Goal: Transaction & Acquisition: Purchase product/service

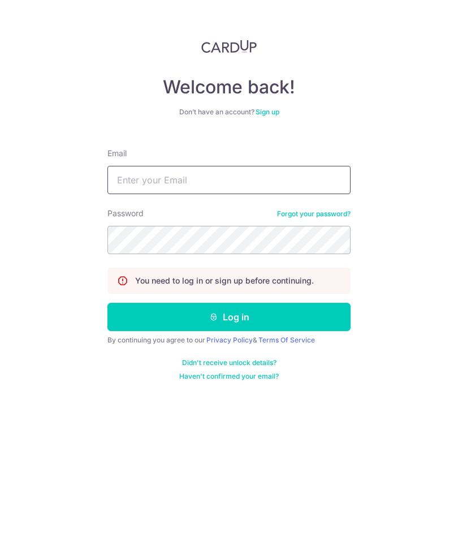
click at [135, 166] on input "Email" at bounding box center [228, 180] width 243 height 28
type input "[EMAIL_ADDRESS][DOMAIN_NAME]"
click at [322, 303] on button "Log in" at bounding box center [228, 317] width 243 height 28
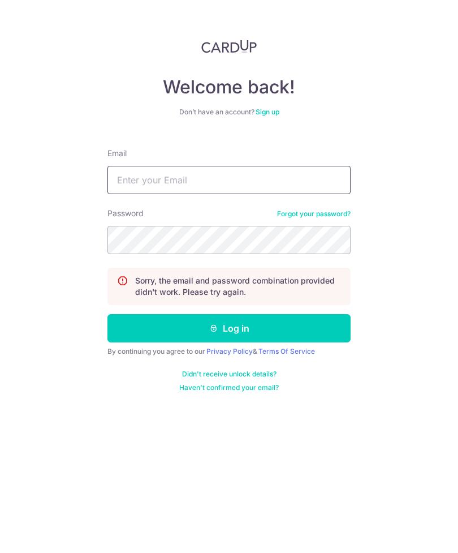
click at [331, 190] on input "Email" at bounding box center [228, 180] width 243 height 28
type input "Krnytjy@gmail.com"
click at [332, 322] on button "Log in" at bounding box center [228, 328] width 243 height 28
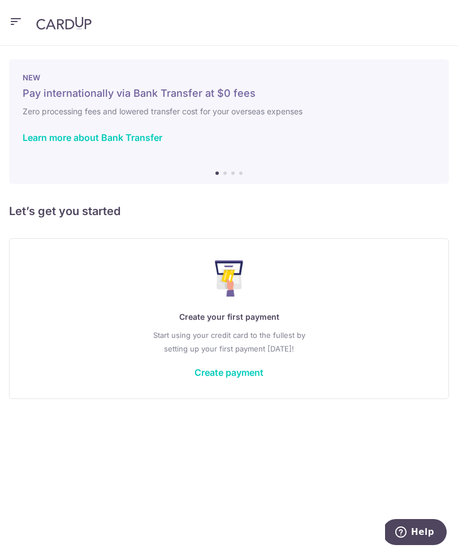
click at [253, 374] on link "Create payment" at bounding box center [229, 372] width 69 height 11
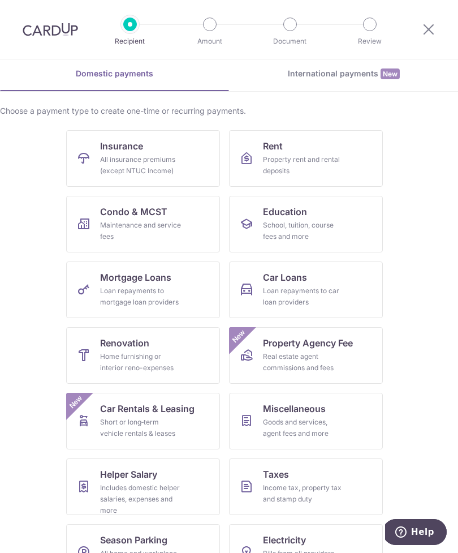
scroll to position [47, 0]
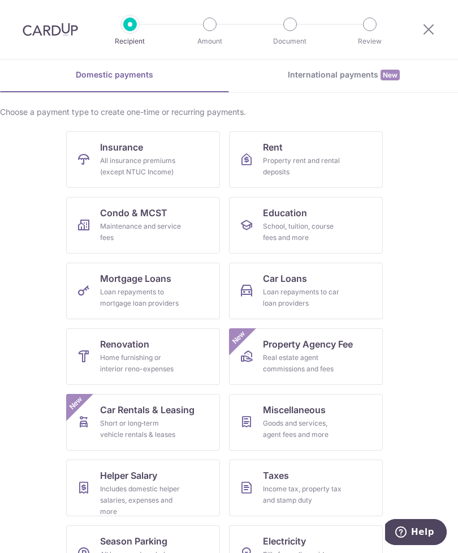
click at [94, 360] on link "Renovation Home furnishing or interior reno-expenses" at bounding box center [143, 356] width 154 height 57
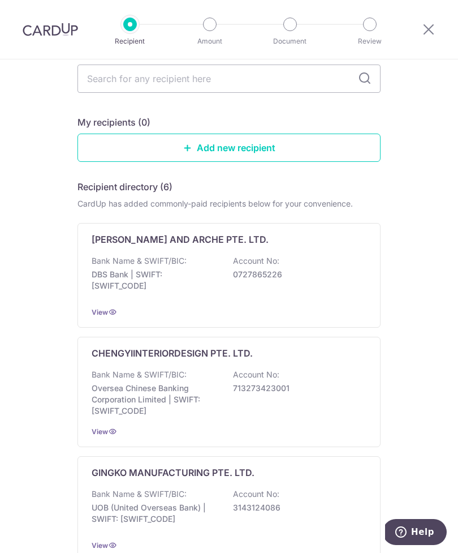
scroll to position [76, 0]
click at [307, 101] on div "Add a new recipient or select from our recipient directory. My recipients (0) A…" at bounding box center [228, 499] width 303 height 919
click at [321, 92] on input "text" at bounding box center [228, 79] width 303 height 28
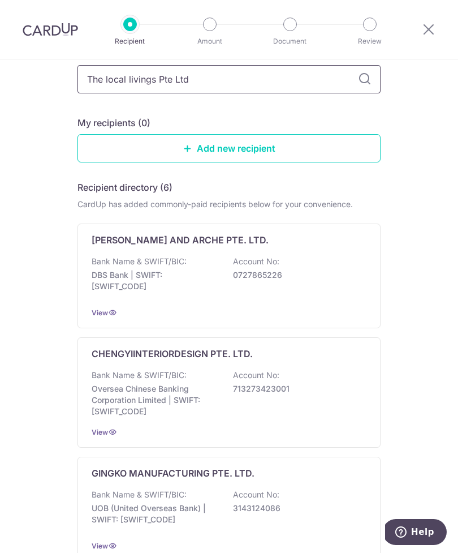
type input "The local livings Pte Ltd"
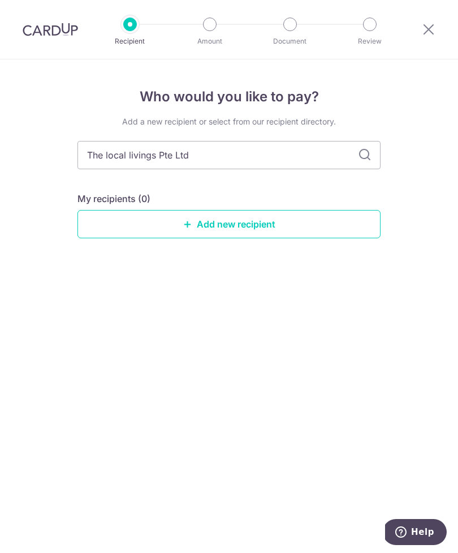
scroll to position [0, 0]
click at [366, 154] on icon at bounding box center [365, 155] width 14 height 14
click at [358, 230] on link "Add new recipient" at bounding box center [228, 224] width 303 height 28
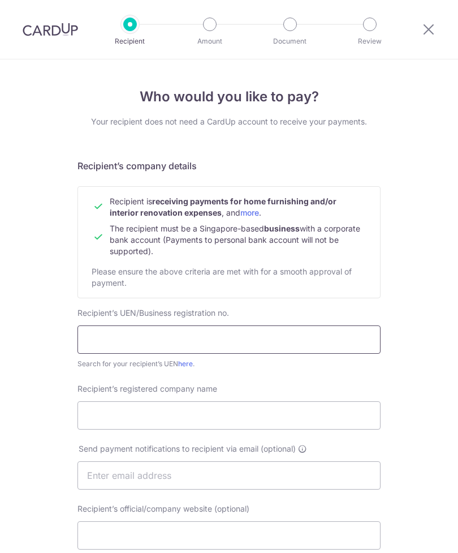
click at [325, 352] on input "text" at bounding box center [228, 339] width 303 height 28
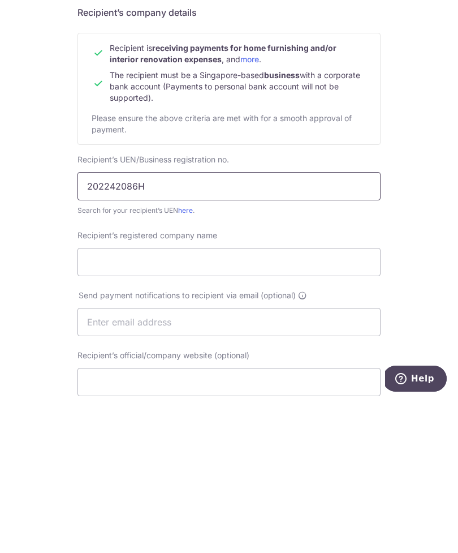
type input "202242086H"
click at [299, 401] on input "Recipient’s registered company name" at bounding box center [228, 415] width 303 height 28
type input "The Local Livings Pte Ltd"
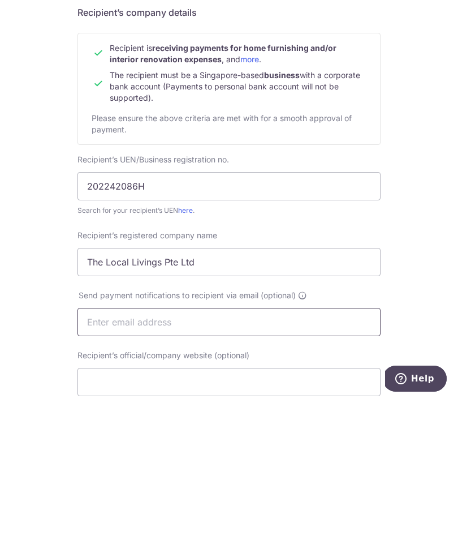
click at [282, 461] on input "text" at bounding box center [228, 475] width 303 height 28
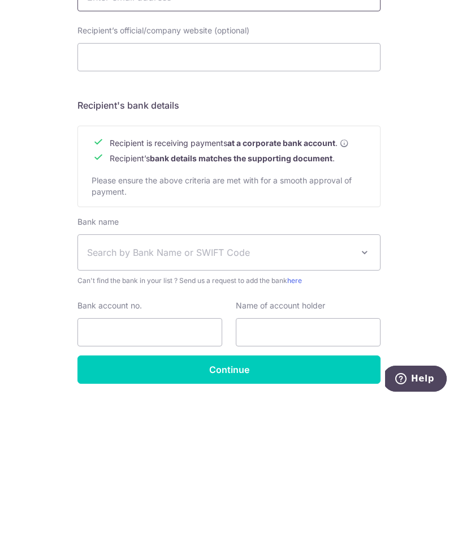
scroll to position [324, 0]
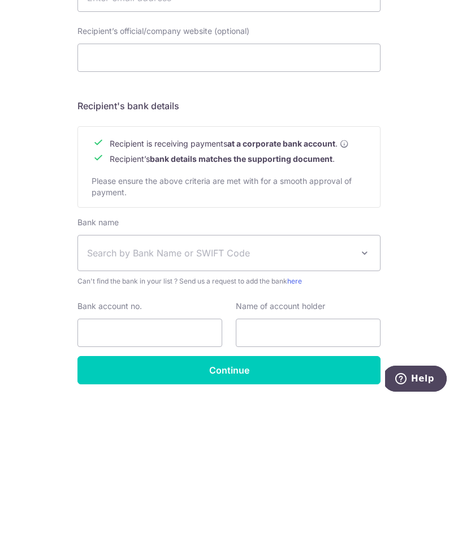
click at [298, 399] on span "Search by Bank Name or SWIFT Code" at bounding box center [220, 406] width 266 height 14
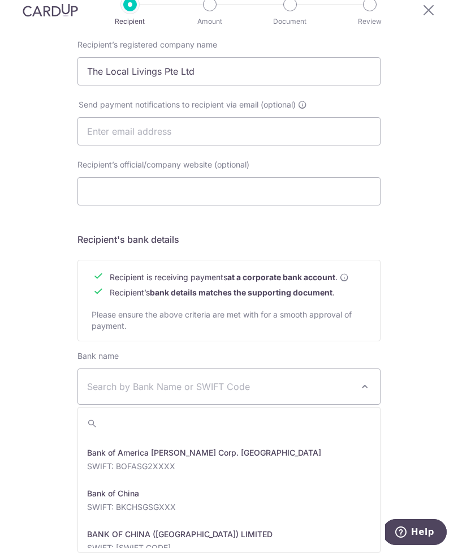
scroll to position [165, 0]
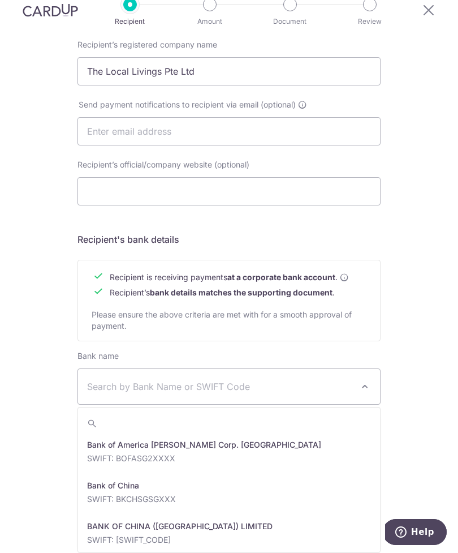
click at [236, 380] on span "Search by Bank Name or SWIFT Code" at bounding box center [220, 387] width 266 height 14
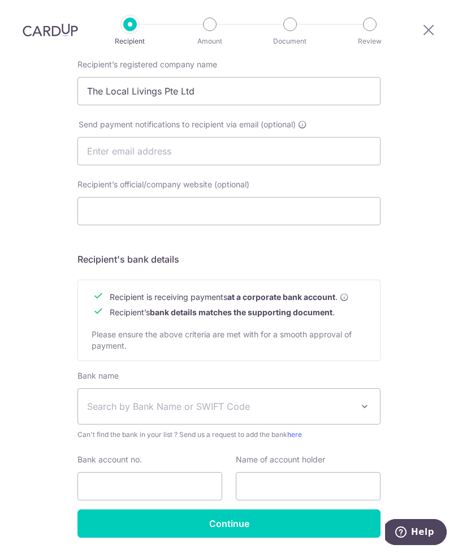
click at [242, 399] on span "Search by Bank Name or SWIFT Code" at bounding box center [220, 406] width 266 height 14
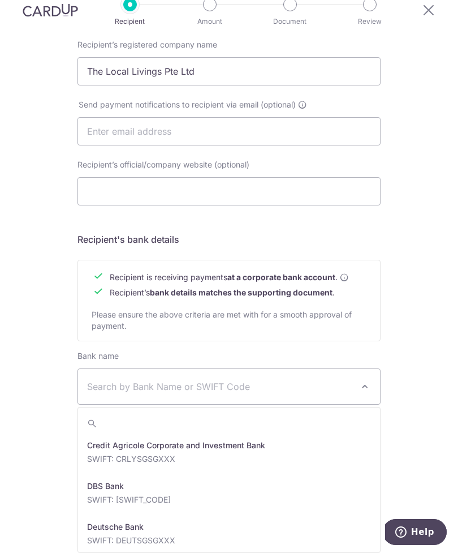
scroll to position [895, 0]
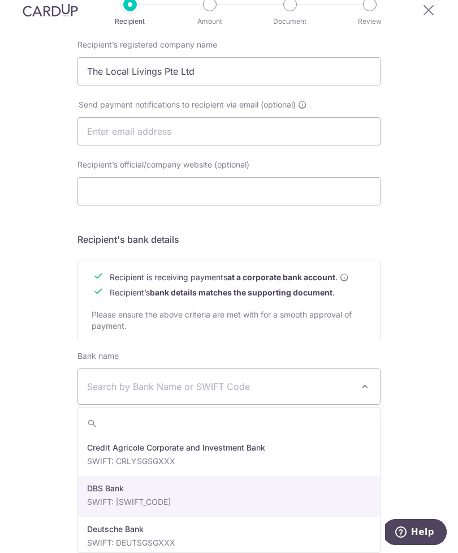
select select "6"
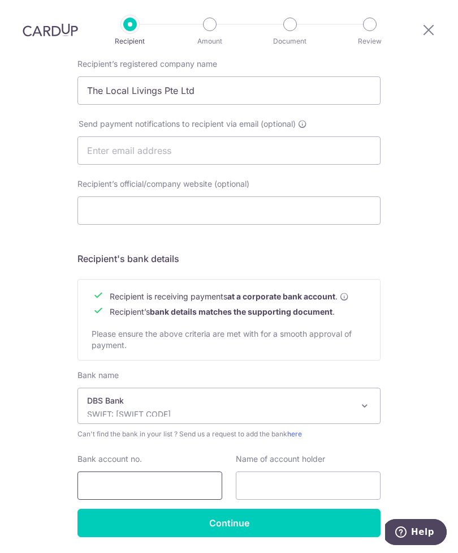
click at [166, 471] on input "Bank account no." at bounding box center [149, 485] width 145 height 28
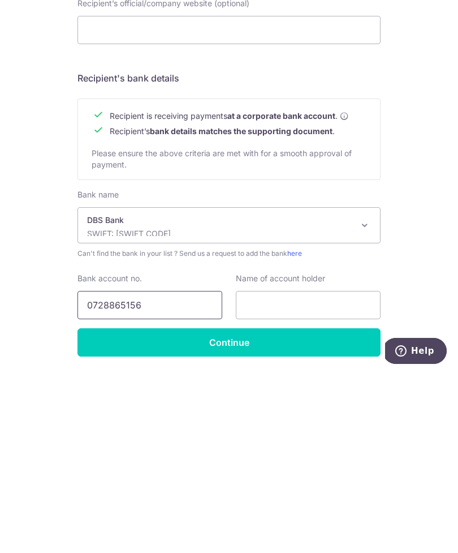
type input "0728865156"
click at [313, 472] on input "text" at bounding box center [308, 486] width 145 height 28
type input "Kelvin Cai"
click at [336, 509] on input "Continue" at bounding box center [228, 523] width 303 height 28
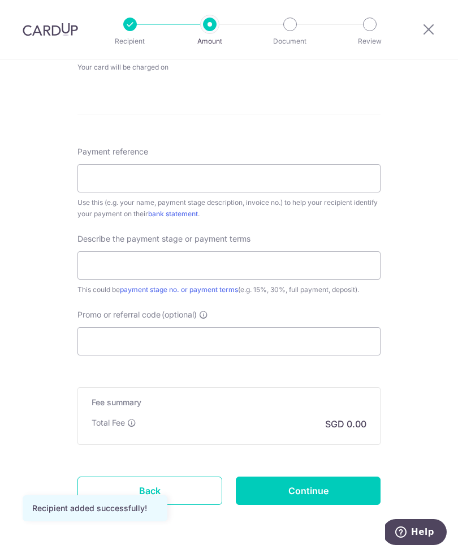
scroll to position [573, 0]
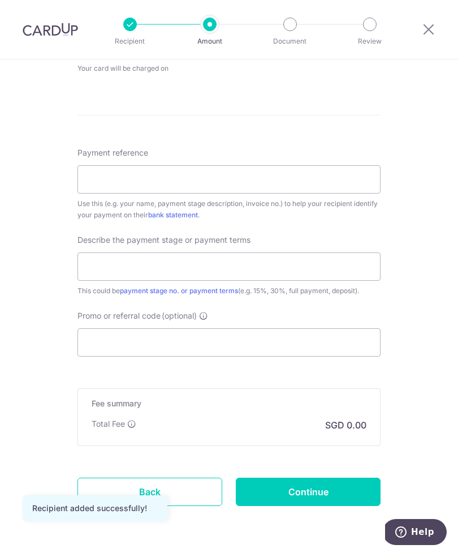
click at [203, 489] on link "Back" at bounding box center [149, 491] width 145 height 28
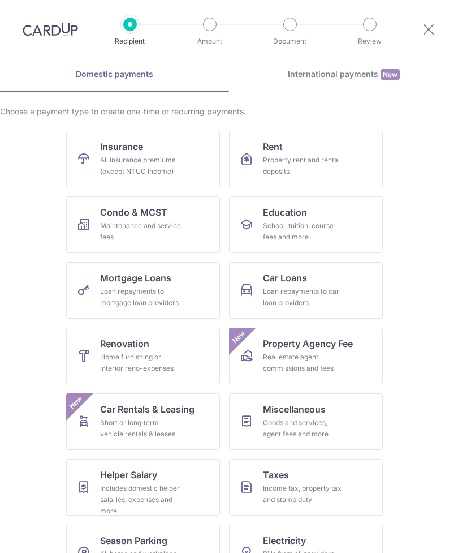
scroll to position [47, 0]
click at [178, 361] on div "Home furnishing or interior reno-expenses" at bounding box center [140, 363] width 81 height 23
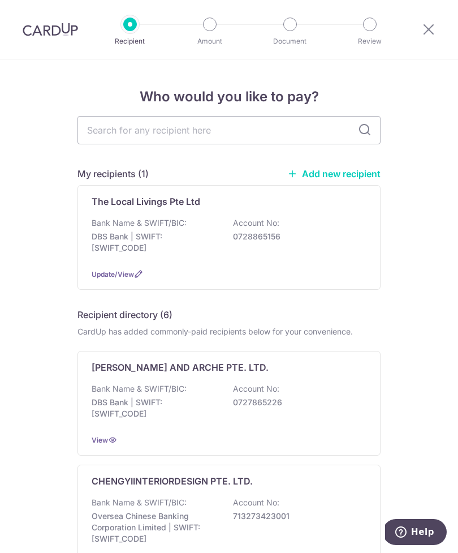
click at [343, 249] on div "Bank Name & SWIFT/BIC: DBS Bank | SWIFT: DBSSSGSGXXX Account No: 0728865156" at bounding box center [229, 238] width 275 height 42
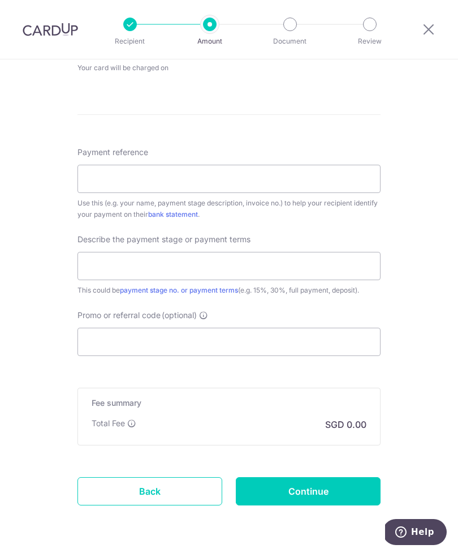
scroll to position [573, 0]
click at [176, 486] on link "Back" at bounding box center [149, 491] width 145 height 28
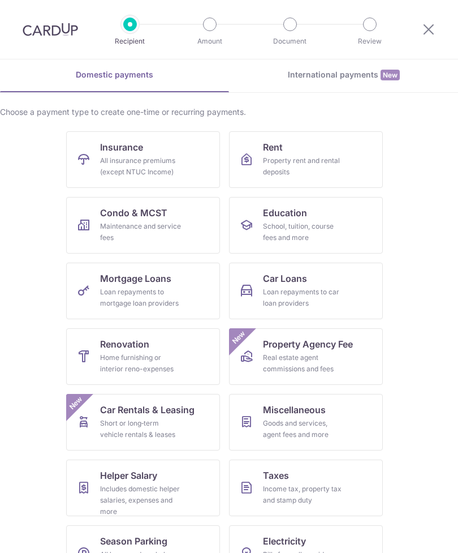
scroll to position [47, 0]
click at [184, 356] on link "Renovation Home furnishing or interior reno-expenses" at bounding box center [143, 356] width 154 height 57
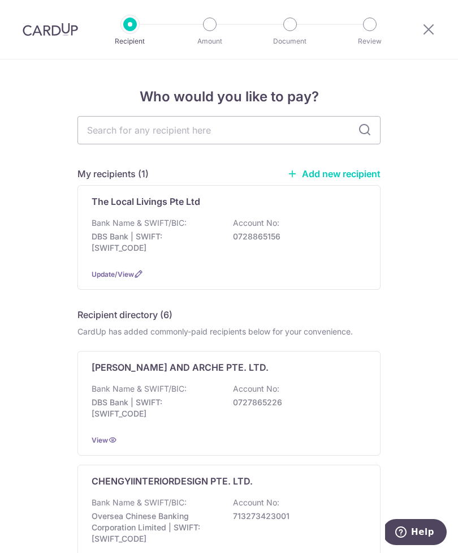
click at [355, 233] on p "0728865156" at bounding box center [296, 236] width 127 height 11
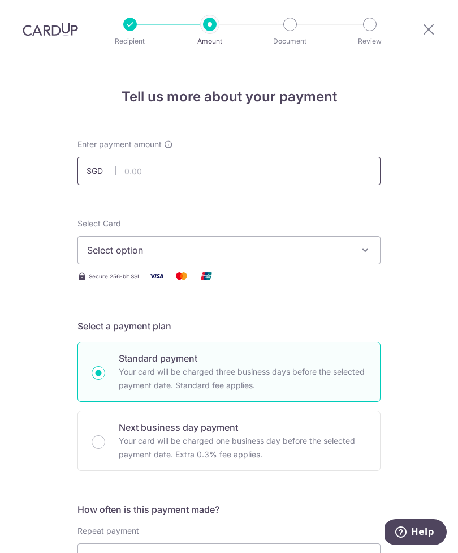
click at [358, 176] on input "text" at bounding box center [228, 171] width 303 height 28
click at [345, 251] on span "Select option" at bounding box center [219, 250] width 264 height 14
type input "6,880.47"
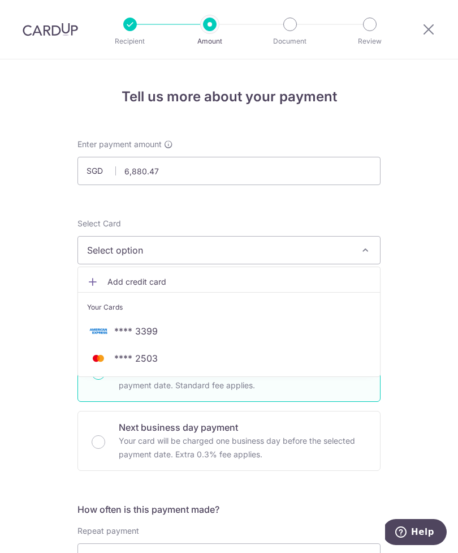
click at [339, 285] on span "Add credit card" at bounding box center [239, 281] width 264 height 11
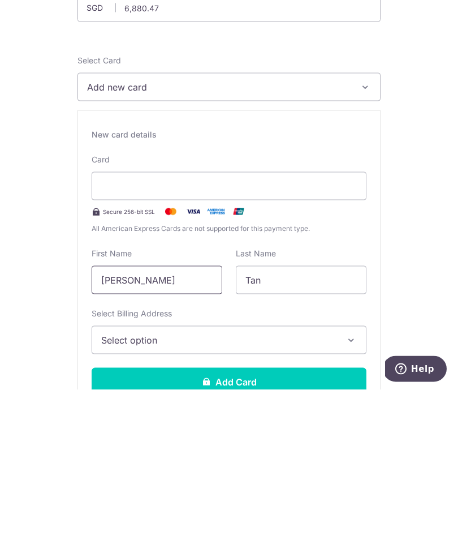
click at [182, 429] on input "[PERSON_NAME]" at bounding box center [157, 443] width 131 height 28
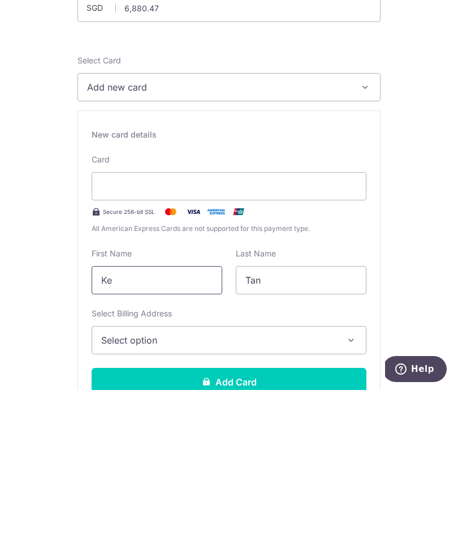
type input "K"
type input "Claris"
click at [279, 429] on input "Tan" at bounding box center [301, 443] width 131 height 28
type input "T"
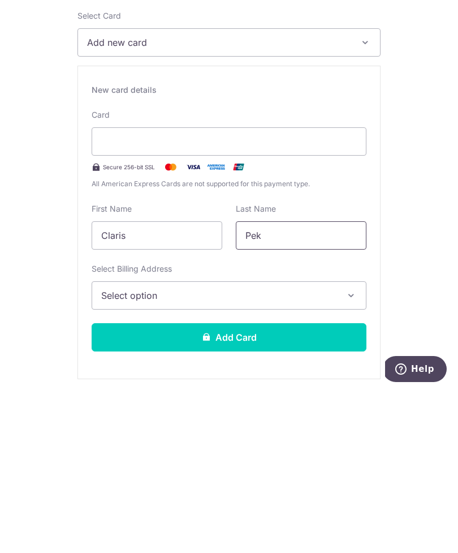
scroll to position [56, 0]
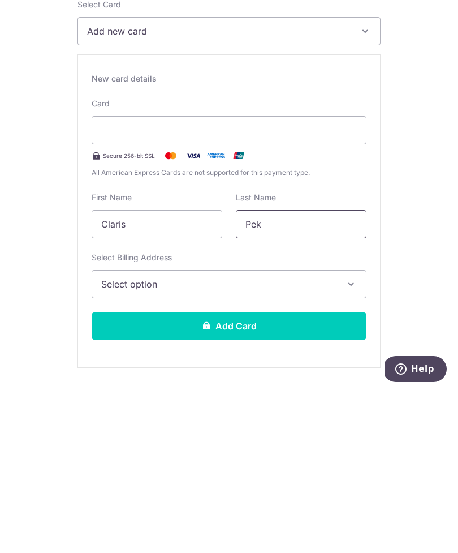
type input "Pek"
click at [313, 440] on span "Select option" at bounding box center [218, 447] width 235 height 14
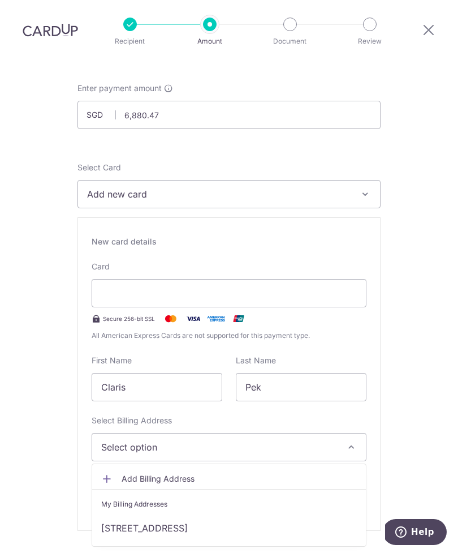
click at [319, 514] on link "[STREET_ADDRESS]" at bounding box center [229, 527] width 274 height 27
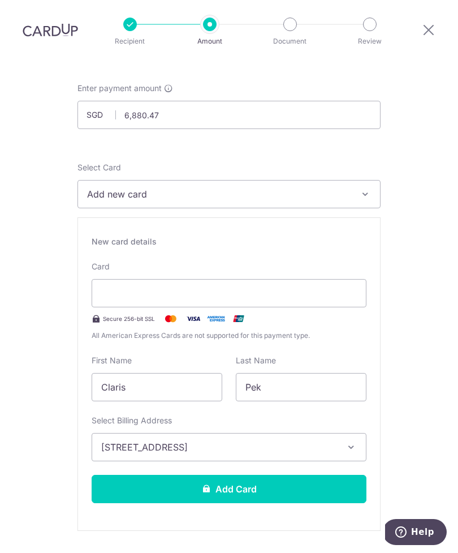
click at [326, 475] on button "Add Card" at bounding box center [229, 489] width 275 height 28
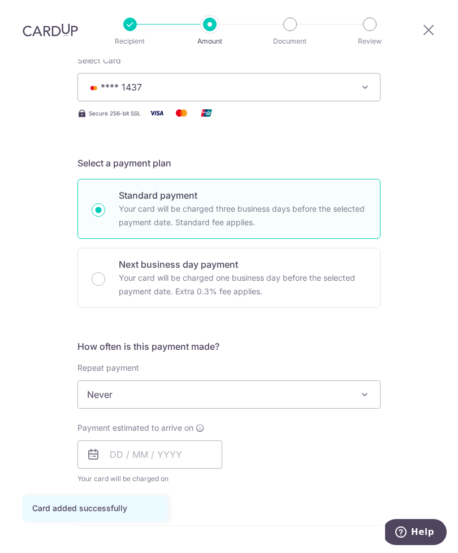
scroll to position [163, 0]
click at [348, 380] on span "Never" at bounding box center [229, 393] width 302 height 27
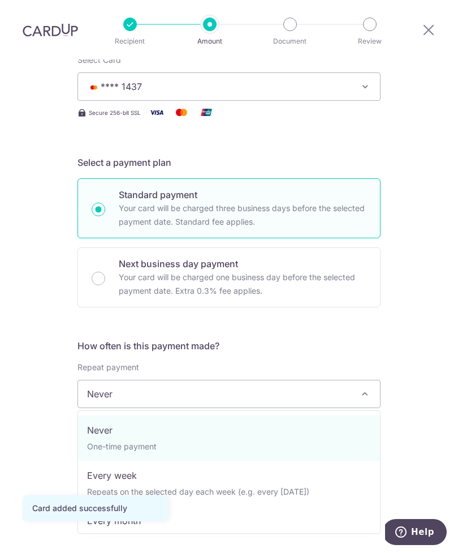
click at [354, 380] on span "Never" at bounding box center [229, 393] width 302 height 27
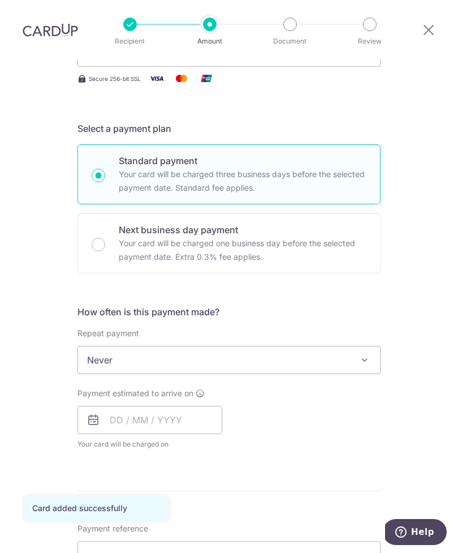
scroll to position [199, 0]
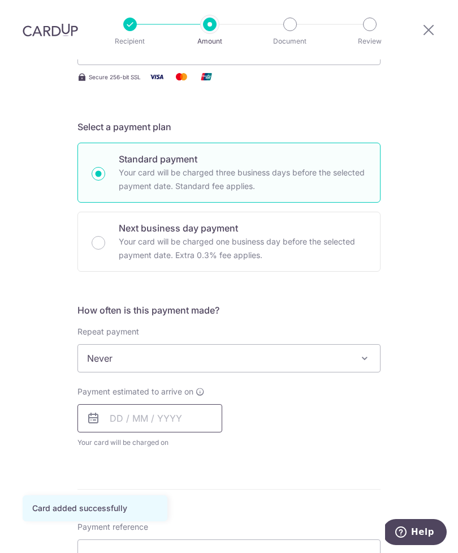
click at [181, 404] on input "text" at bounding box center [149, 418] width 145 height 28
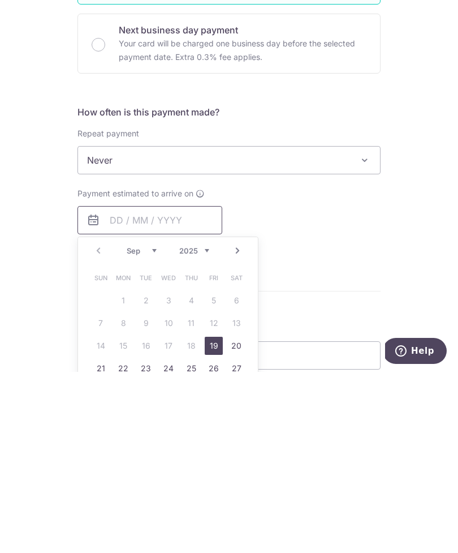
scroll to position [217, 0]
click at [213, 517] on link "19" at bounding box center [214, 526] width 18 height 18
type input "[DATE]"
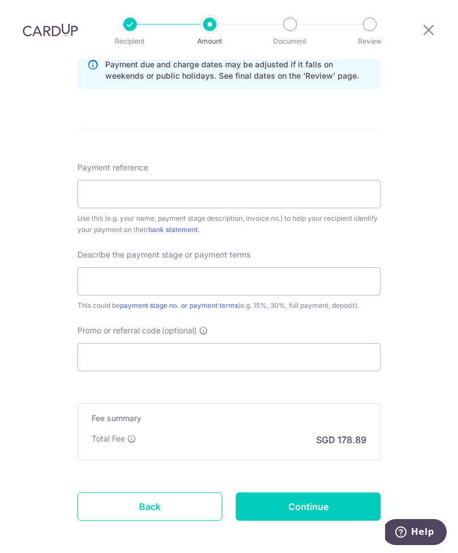
scroll to position [606, 0]
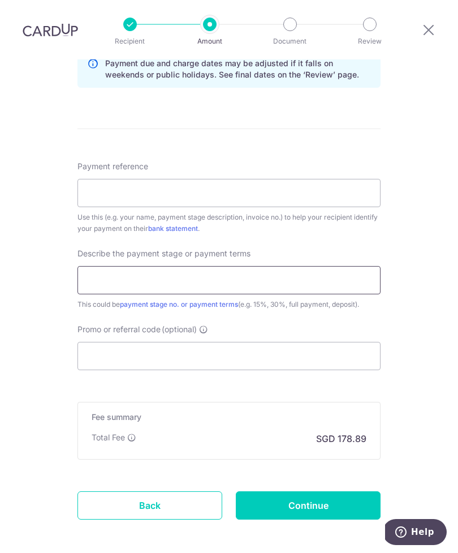
click at [259, 266] on input "text" at bounding box center [228, 280] width 303 height 28
type input "10% Deposit for Renovation works"
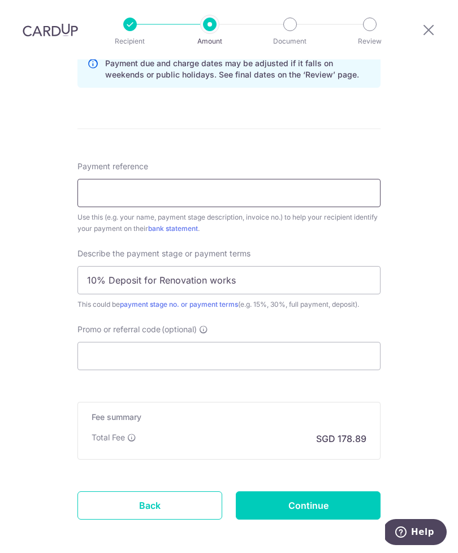
click at [240, 179] on input "Payment reference" at bounding box center [228, 193] width 303 height 28
click at [84, 179] on input "2007R4/JG" at bounding box center [228, 193] width 303 height 28
click at [256, 179] on input "For quotation 2007R4/JG" at bounding box center [228, 193] width 303 height 28
click at [209, 179] on input "For quotation 2007R4/JG and 9027R4/" at bounding box center [228, 193] width 303 height 28
click at [208, 179] on input "For quotation 2007R4/JG and 9027R4/" at bounding box center [228, 193] width 303 height 28
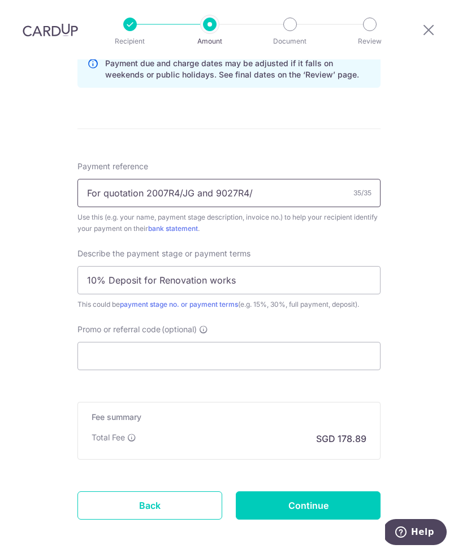
click at [210, 179] on input "For quotation 2007R4/JG and 9027R4/" at bounding box center [228, 193] width 303 height 28
click at [209, 179] on input "For quotation 2007R4/JG and 9027R4/" at bounding box center [228, 193] width 303 height 28
click at [269, 179] on input "For quotation 2007R4/JG & 9027R4/" at bounding box center [228, 193] width 303 height 28
type input "For quotation 2007R4/JG & 9027R4/CH"
click at [272, 342] on input "Promo or referral code (optional)" at bounding box center [228, 356] width 303 height 28
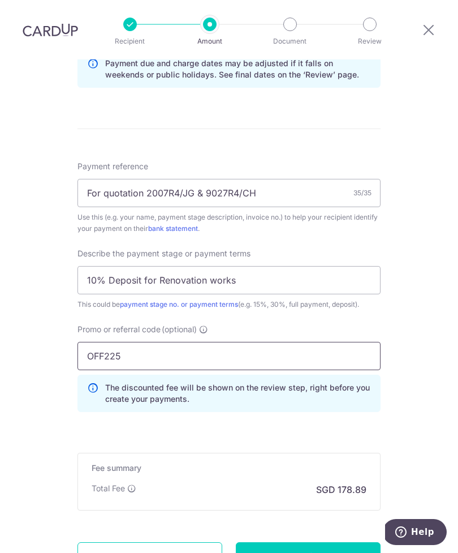
type input "OFF225"
click at [428, 325] on div "Tell us more about your payment Enter payment amount SGD 6,880.47 6880.47 Card …" at bounding box center [229, 55] width 458 height 1202
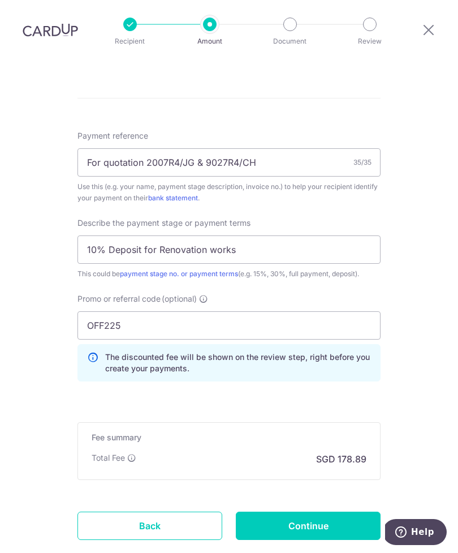
scroll to position [640, 0]
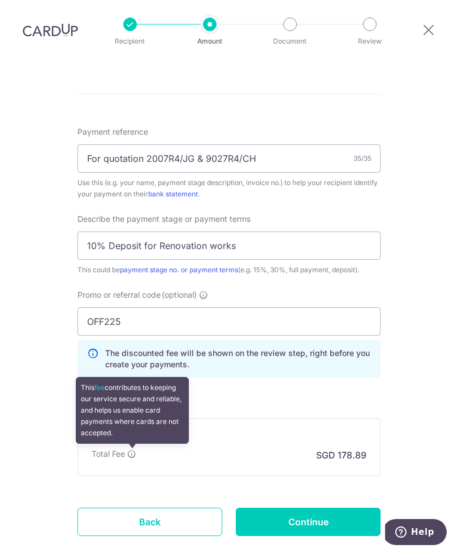
click at [401, 358] on div "Tell us more about your payment Enter payment amount SGD 6,880.47 6880.47 Card …" at bounding box center [229, 20] width 458 height 1202
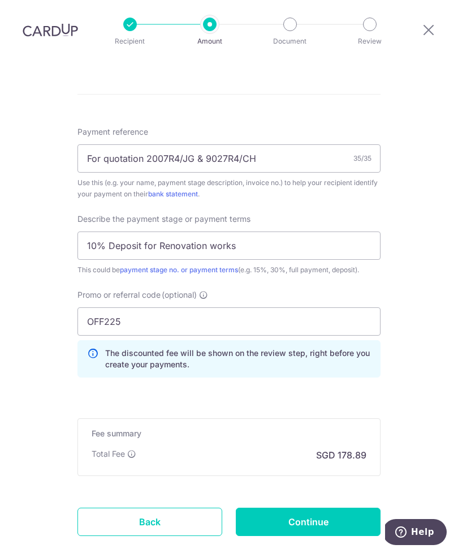
click at [355, 507] on input "Continue" at bounding box center [308, 521] width 145 height 28
type input "Create Schedule"
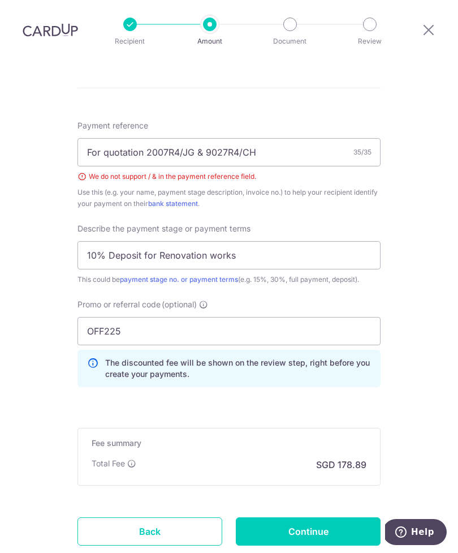
scroll to position [635, 0]
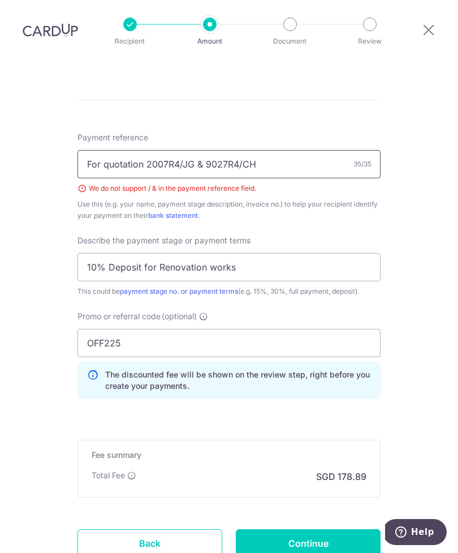
click at [201, 150] on input "For quotation 2007R4/JG & 9027R4/CH" at bounding box center [228, 164] width 303 height 28
click at [277, 150] on input "For quotation 2007R4/JG & 9027R4/CH" at bounding box center [228, 164] width 303 height 28
click at [274, 150] on input "For quotation 2007R4/JG & 9027R4/CH" at bounding box center [228, 164] width 303 height 28
click button "Add Card" at bounding box center [0, 0] width 0 height 0
click at [101, 150] on input "For TLL/2025/08-003 and TLL/2025/0–" at bounding box center [228, 164] width 303 height 28
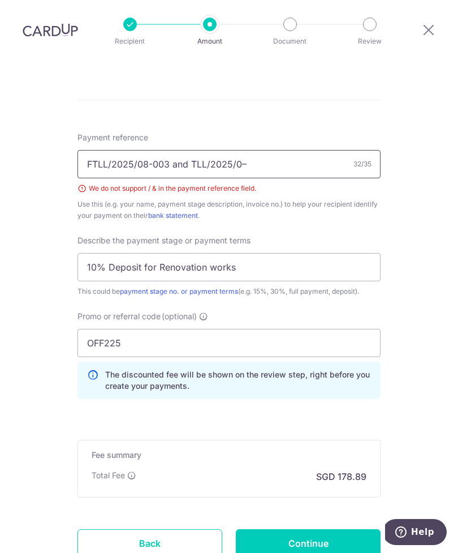
click at [260, 150] on input "FTLL/2025/08-003 and TLL/2025/0–" at bounding box center [228, 164] width 303 height 28
click at [427, 317] on div "Tell us more about your payment Enter payment amount SGD 6,880.47 6880.47 Selec…" at bounding box center [229, 33] width 458 height 1217
click at [92, 150] on input "FTLL/2025/08-003 and TLL/2025/0–004" at bounding box center [228, 164] width 303 height 28
type input "TLL/2025/08-003 and TLL/2025/0–004"
click at [439, 343] on div "Tell us more about your payment Enter payment amount SGD 6,880.47 6880.47 Selec…" at bounding box center [229, 33] width 458 height 1217
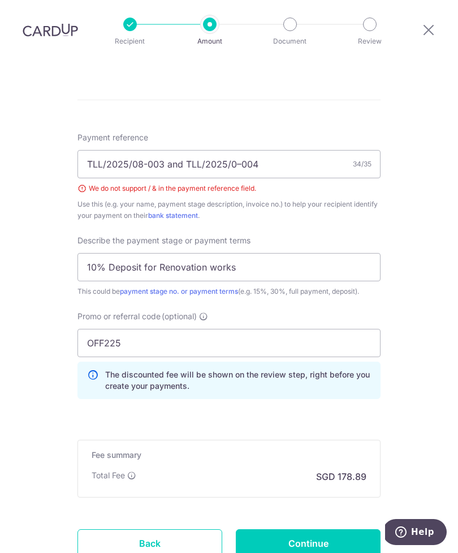
click at [356, 529] on input "Continue" at bounding box center [308, 543] width 145 height 28
type input "Create Schedule"
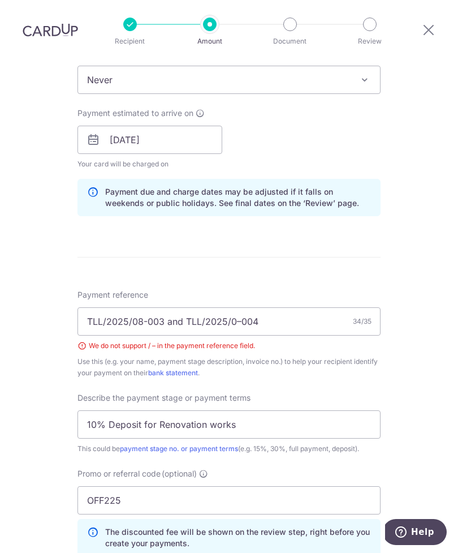
scroll to position [477, 0]
click at [266, 308] on input "TLL/2025/08-003 and TLL/2025/0–004" at bounding box center [228, 322] width 303 height 28
click at [270, 308] on input "TLL/2025/08-003 and TLL/2025/0–004" at bounding box center [228, 322] width 303 height 28
click at [274, 308] on input "TLL/2025/08-003 and TLL/2025/0–004" at bounding box center [228, 322] width 303 height 28
click at [276, 308] on input "TLL/2025/08-003 and TLL/2025/0–004" at bounding box center [228, 322] width 303 height 28
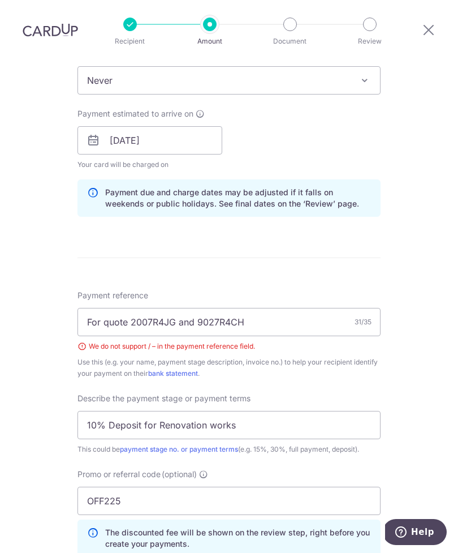
click at [424, 324] on div "Tell us more about your payment Enter payment amount SGD 6,880.47 6880.47 Selec…" at bounding box center [229, 191] width 458 height 1217
click at [227, 308] on input "For quote 2007R4JG and 9027R4CH" at bounding box center [228, 322] width 303 height 28
type input "For quote 2007R4_JG and 9027R4_CH"
click at [424, 323] on div "Tell us more about your payment Enter payment amount SGD 6,880.47 6880.47 Selec…" at bounding box center [229, 191] width 458 height 1217
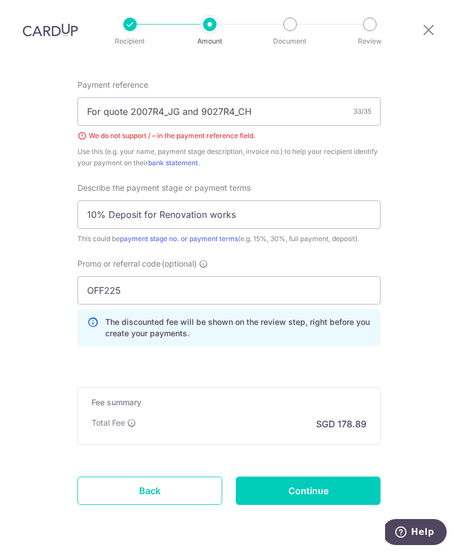
scroll to position [686, 0]
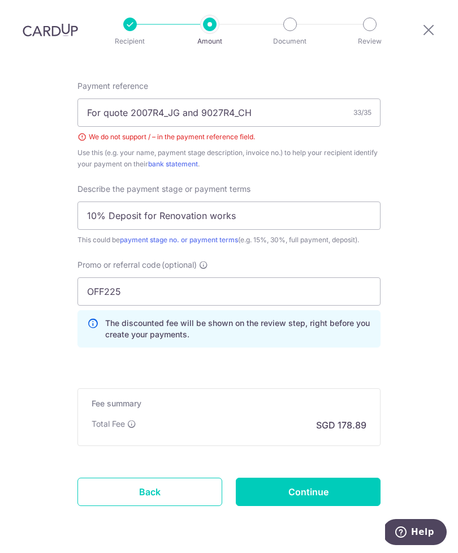
click at [348, 477] on input "Continue" at bounding box center [308, 491] width 145 height 28
type input "Create Schedule"
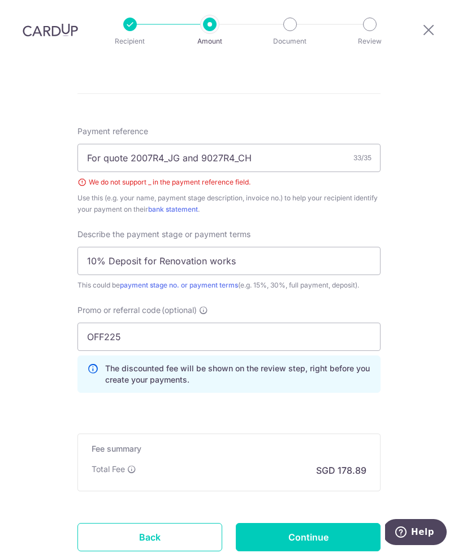
scroll to position [623, 0]
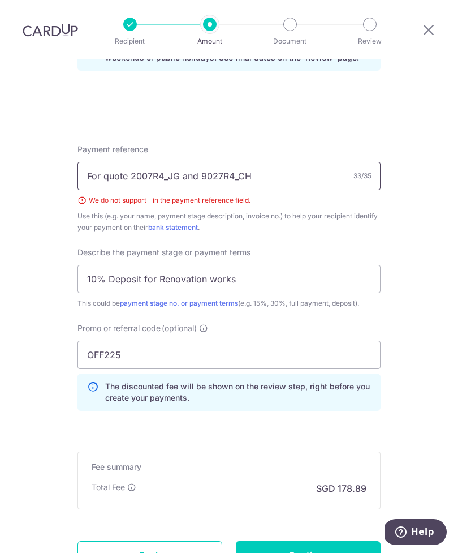
click at [283, 162] on input "For quote 2007R4_JG and 9027R4_CH" at bounding box center [228, 176] width 303 height 28
type input "For quote 2007R4.JG and 9027R4.CH"
click at [420, 309] on div "Tell us more about your payment Enter payment amount SGD 6,880.47 6880.47 Selec…" at bounding box center [229, 45] width 458 height 1217
click at [341, 541] on input "Continue" at bounding box center [308, 555] width 145 height 28
type input "Create Schedule"
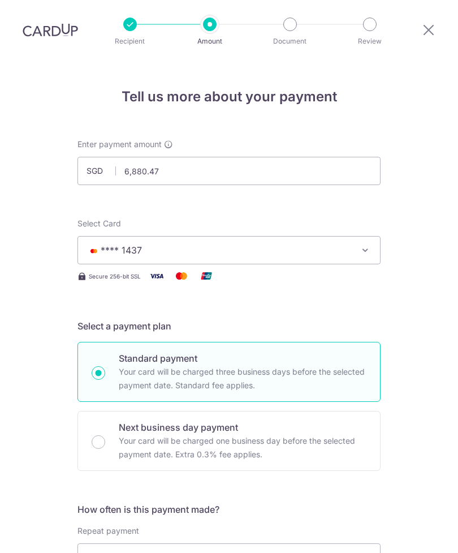
scroll to position [686, 0]
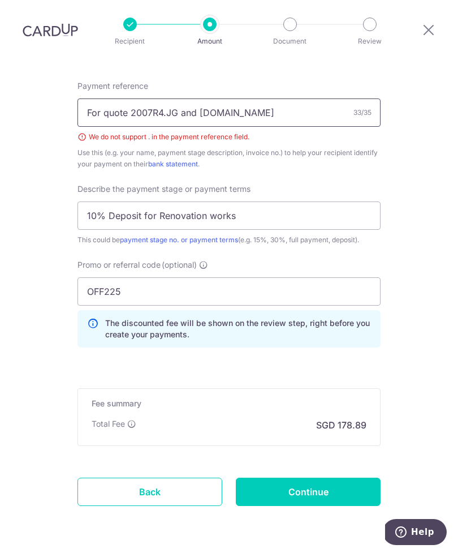
click at [289, 98] on input "For quote 2007R4.JG and [DOMAIN_NAME]" at bounding box center [228, 112] width 303 height 28
type input "For quote 2007R4 JG and 9027R4 CH"
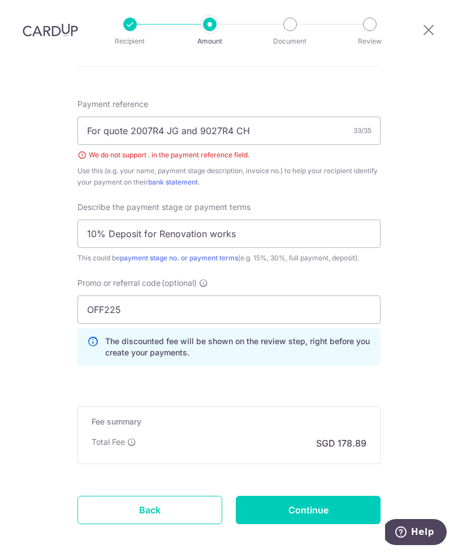
click at [360, 496] on input "Continue" at bounding box center [308, 510] width 145 height 28
type input "Create Schedule"
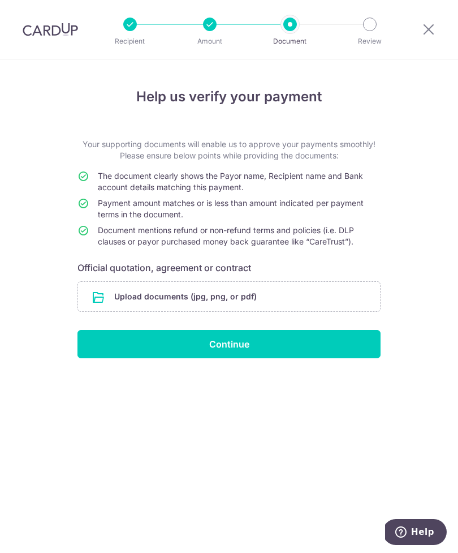
click at [337, 300] on input "file" at bounding box center [229, 296] width 302 height 29
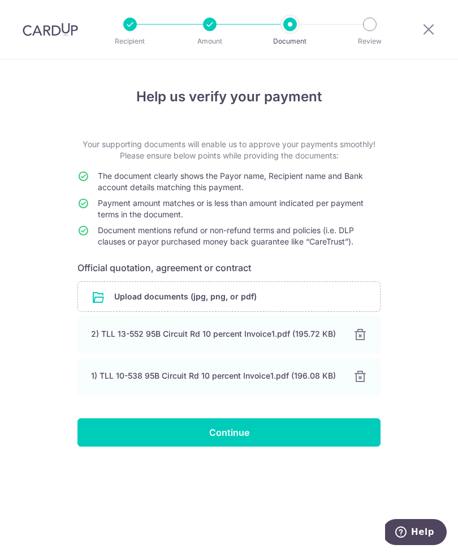
click at [342, 428] on input "Continue" at bounding box center [228, 432] width 303 height 28
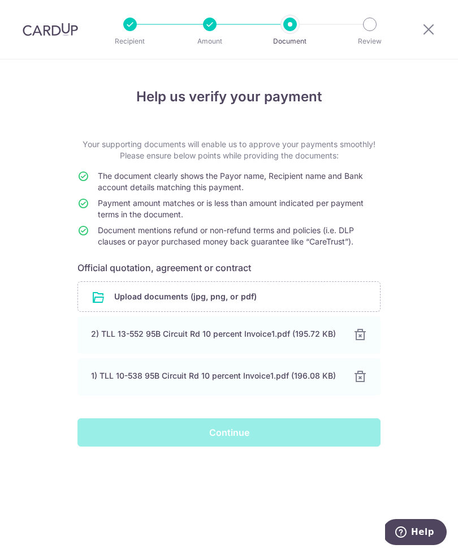
click at [327, 434] on div "Continue" at bounding box center [229, 432] width 317 height 28
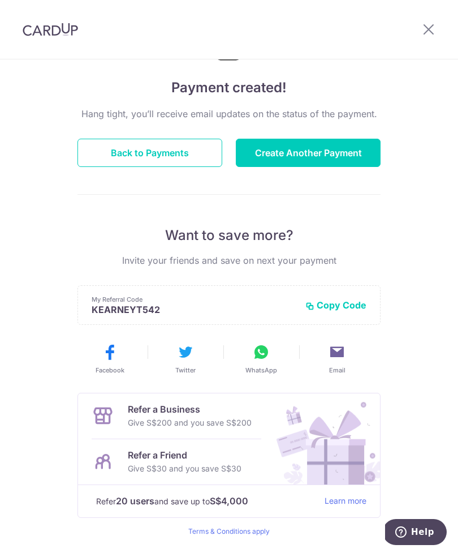
scroll to position [78, 0]
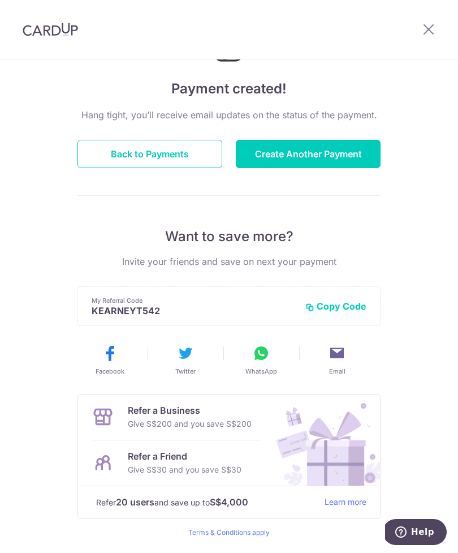
click at [189, 154] on button "Back to Payments" at bounding box center [149, 154] width 145 height 28
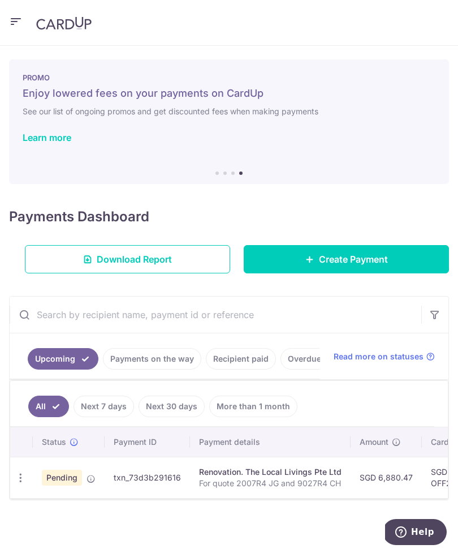
click at [56, 139] on link "Learn more" at bounding box center [47, 137] width 49 height 11
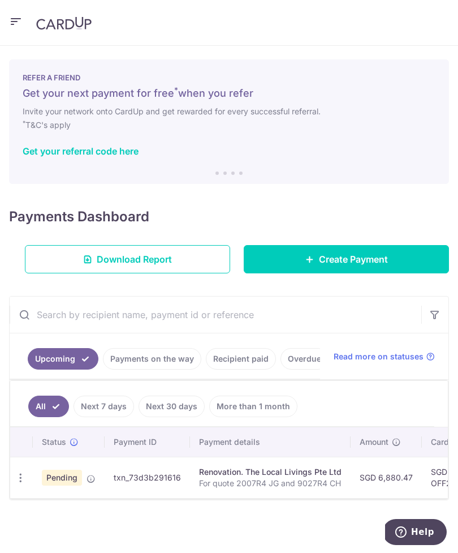
click at [176, 261] on link "Download Report" at bounding box center [127, 259] width 205 height 28
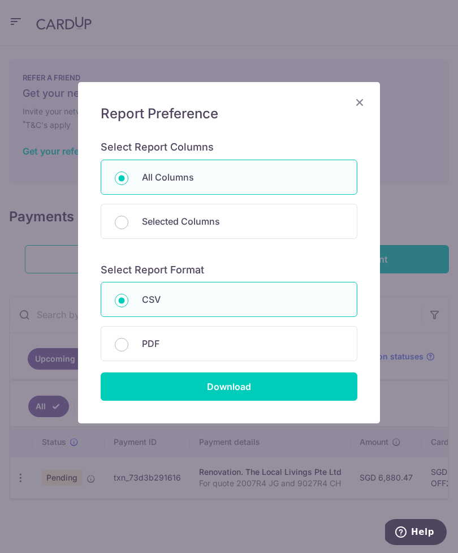
click at [320, 343] on p "PDF" at bounding box center [242, 344] width 201 height 14
click at [128, 343] on input "PDF" at bounding box center [122, 345] width 14 height 14
radio input "false"
radio input "true"
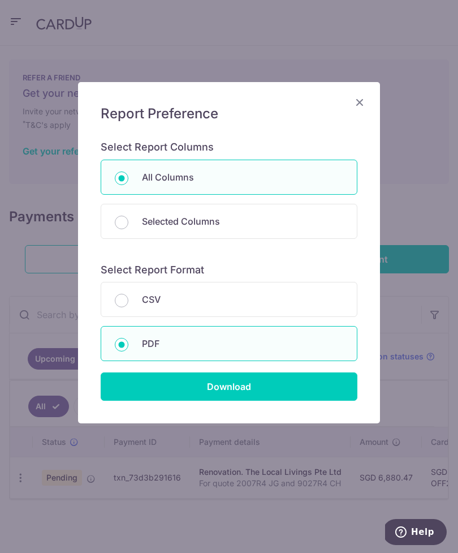
click at [320, 388] on input "Download" at bounding box center [229, 386] width 257 height 28
